Goal: Task Accomplishment & Management: Manage account settings

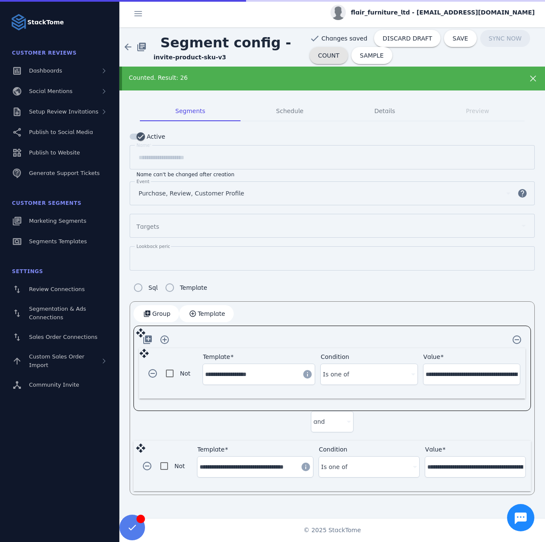
click at [331, 54] on span "COUNT" at bounding box center [328, 55] width 21 height 6
click at [332, 52] on span "COUNT" at bounding box center [328, 55] width 21 height 6
click at [321, 55] on span "COUNT" at bounding box center [328, 55] width 21 height 6
click at [326, 57] on span "COUNT" at bounding box center [328, 55] width 21 height 6
click at [319, 58] on span "COUNT" at bounding box center [328, 55] width 21 height 6
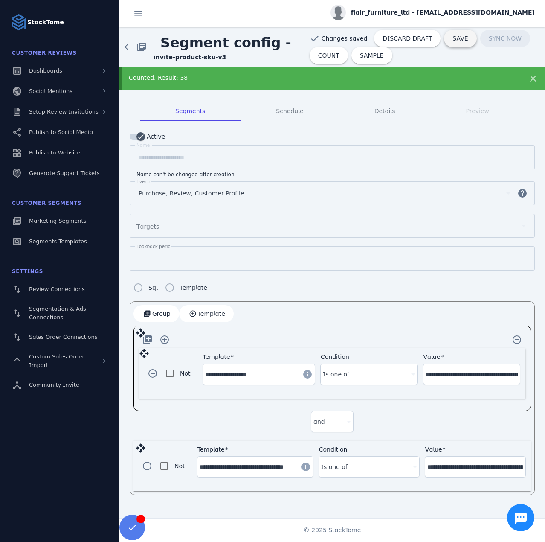
click at [453, 35] on span "SAVE" at bounding box center [460, 38] width 15 height 6
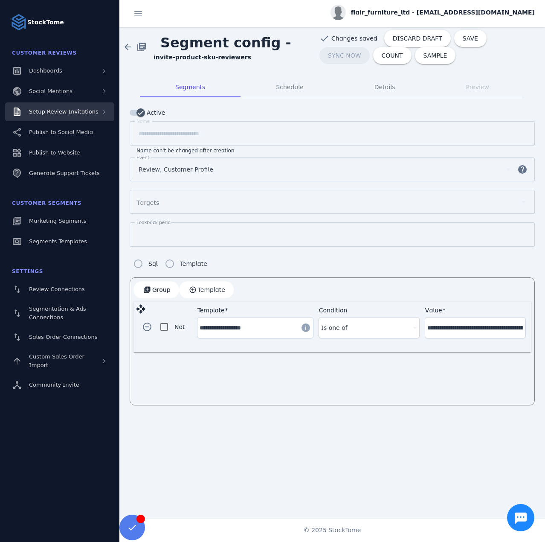
click at [62, 113] on span "Setup Review Invitations" at bounding box center [64, 111] width 70 height 6
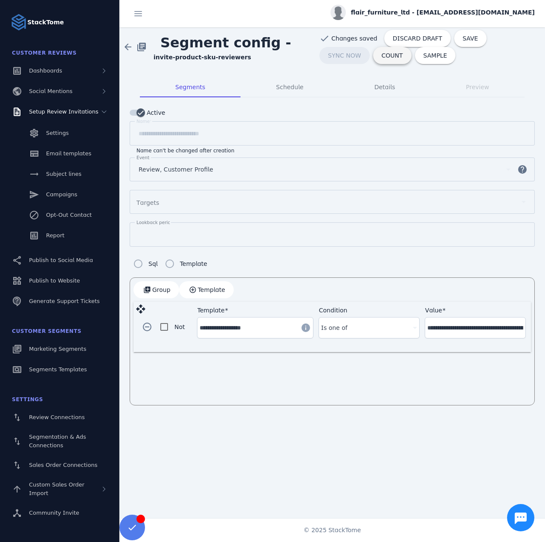
click at [373, 60] on span at bounding box center [392, 55] width 38 height 20
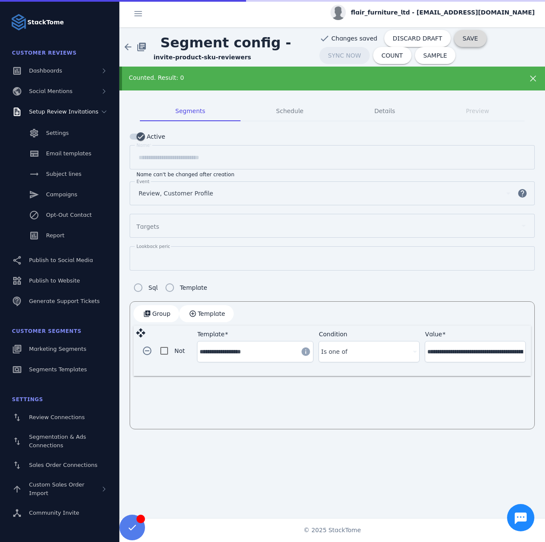
click at [454, 43] on span at bounding box center [470, 38] width 32 height 20
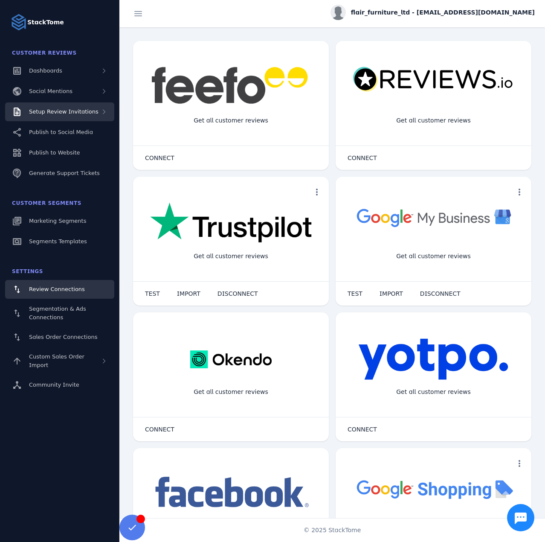
click at [73, 109] on span "Setup Review Invitations" at bounding box center [64, 111] width 70 height 6
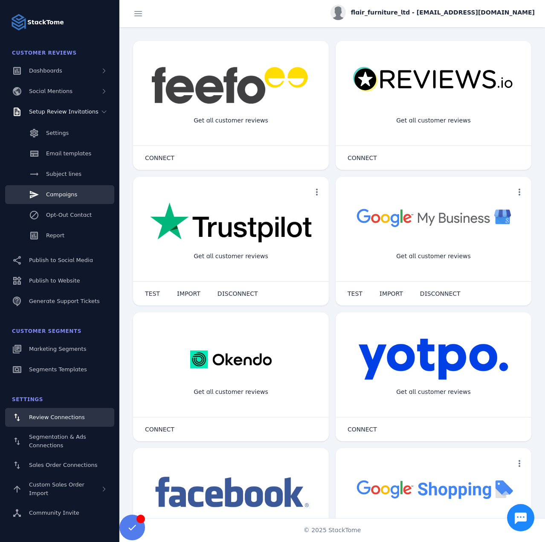
click at [62, 201] on link "Campaigns" at bounding box center [59, 194] width 109 height 19
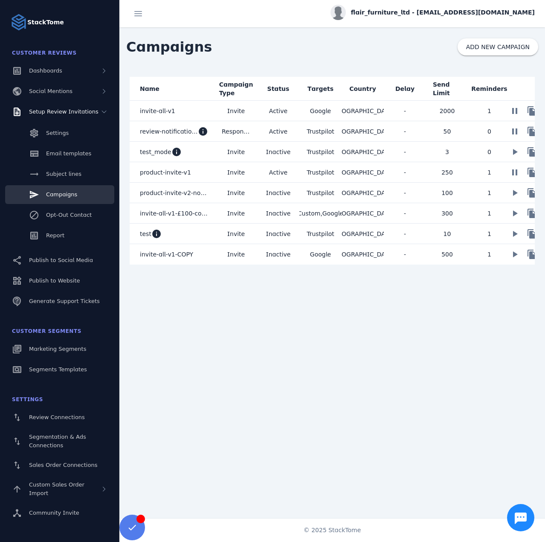
click at [197, 175] on mat-cell "product-invite-v1" at bounding box center [172, 172] width 85 height 20
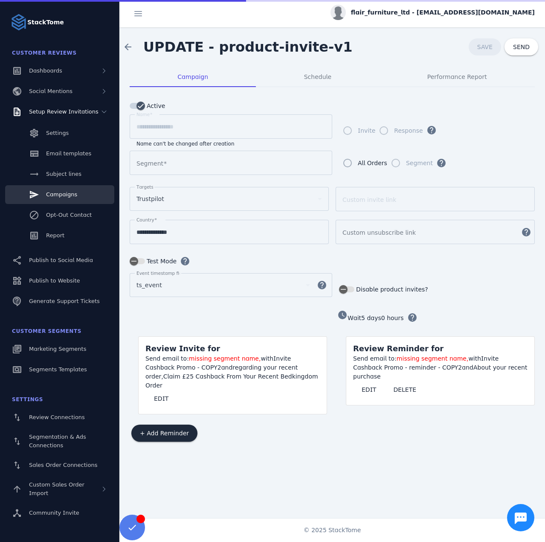
type input "**********"
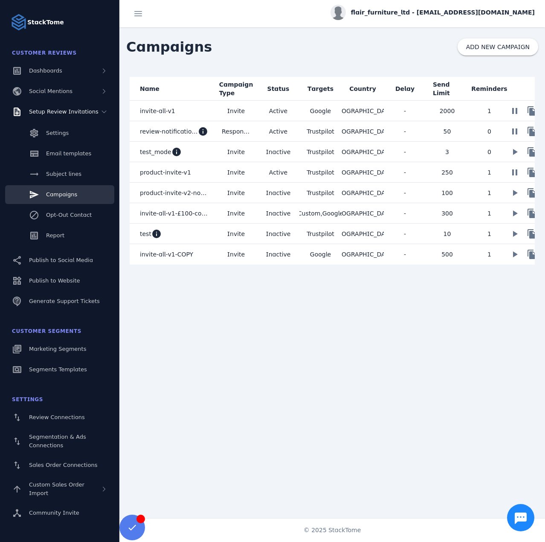
click at [191, 175] on mat-cell "product-invite-v1" at bounding box center [172, 172] width 85 height 20
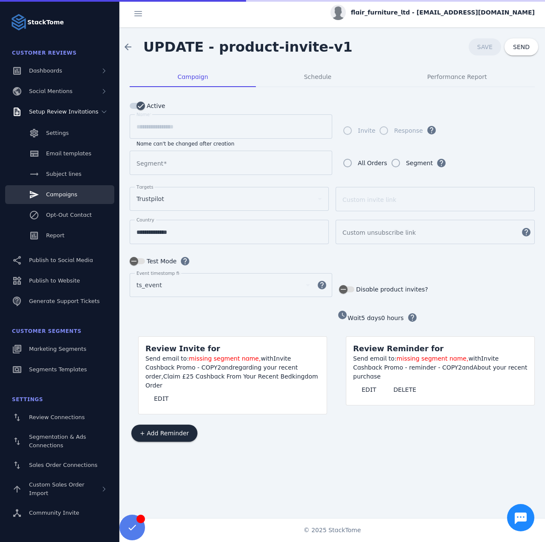
type input "**********"
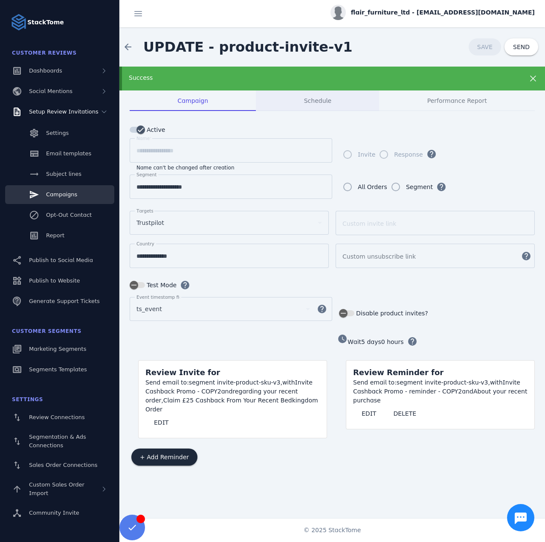
click at [310, 94] on span "Schedule" at bounding box center [317, 100] width 27 height 20
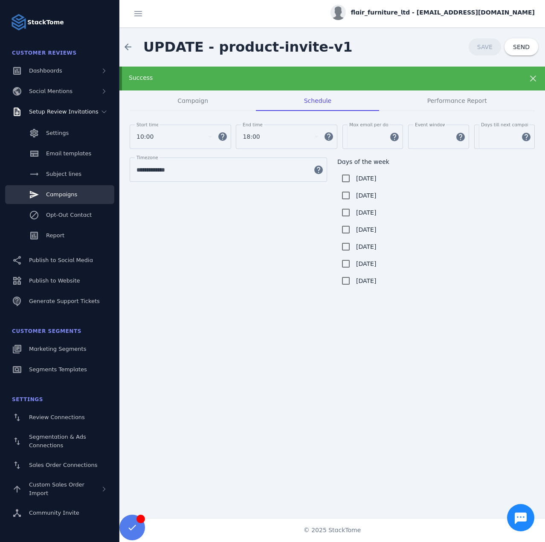
click at [255, 76] on div "Success" at bounding box center [313, 77] width 369 height 9
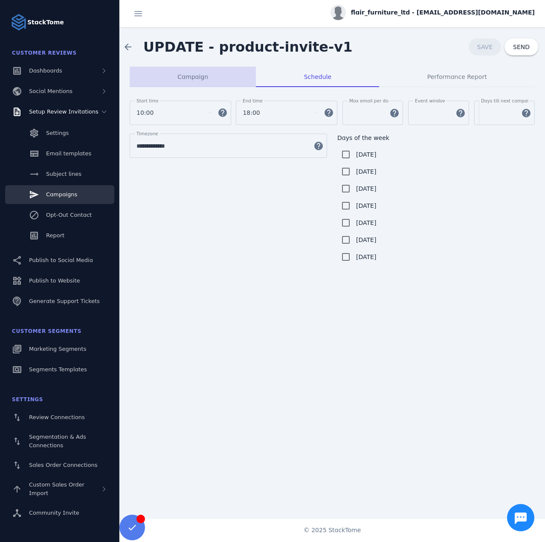
click at [189, 80] on span "Campaign" at bounding box center [193, 77] width 31 height 6
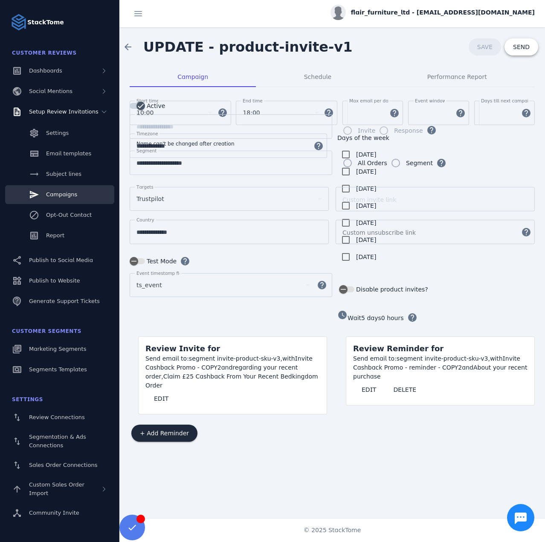
drag, startPoint x: 516, startPoint y: 50, endPoint x: 493, endPoint y: 48, distance: 23.1
click at [516, 50] on span "SEND" at bounding box center [521, 47] width 17 height 6
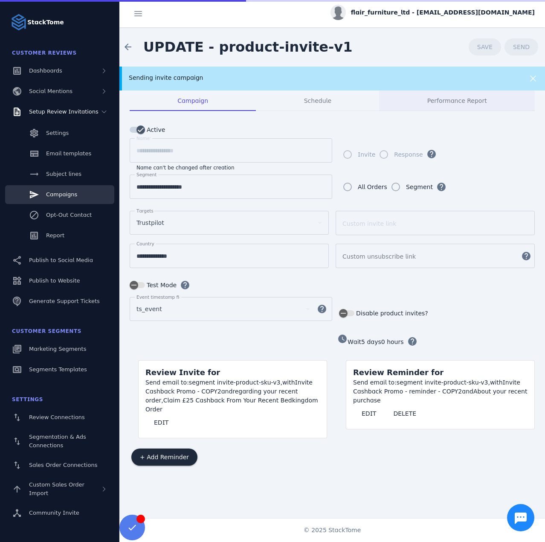
click at [425, 99] on div "Performance Report" at bounding box center [457, 100] width 156 height 20
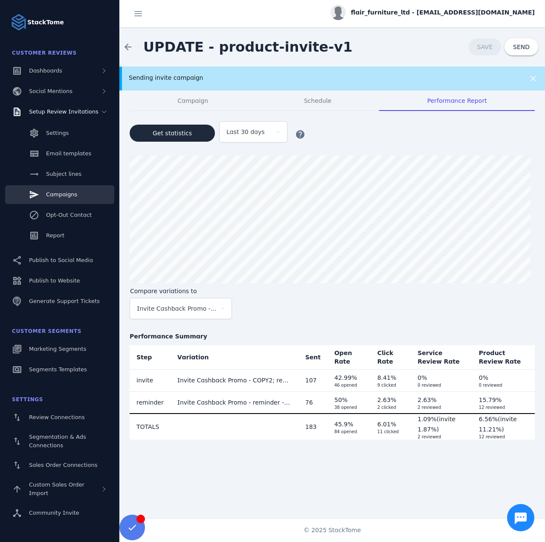
click at [216, 85] on div "Sending invite campaign" at bounding box center [332, 79] width 426 height 24
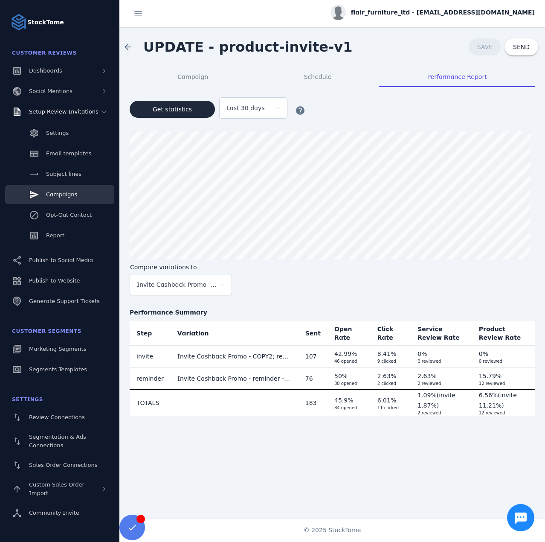
click at [70, 197] on span "Campaigns" at bounding box center [61, 194] width 31 height 6
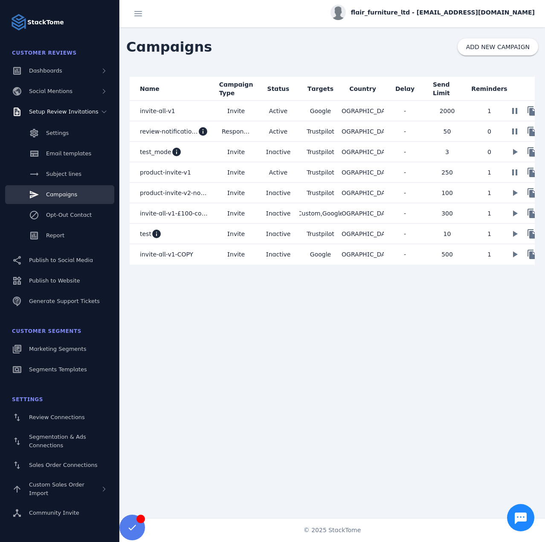
click at [189, 174] on mat-cell "product-invite-v1" at bounding box center [172, 172] width 85 height 20
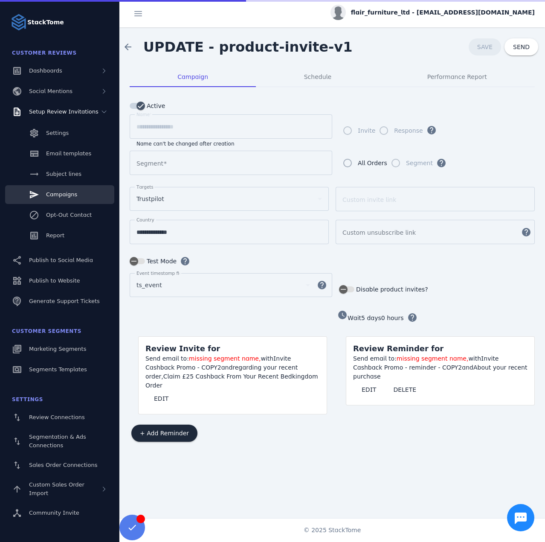
type input "**********"
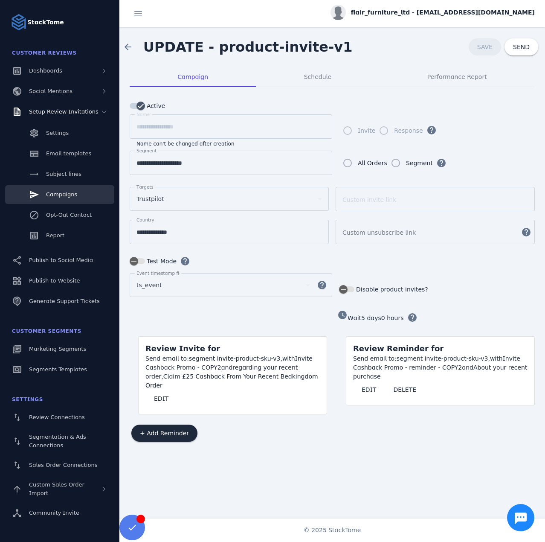
click at [449, 14] on span "flair_furniture_ltd - [EMAIL_ADDRESS][DOMAIN_NAME]" at bounding box center [443, 12] width 184 height 9
click at [489, 82] on icon at bounding box center [486, 83] width 7 height 8
